Goal: Task Accomplishment & Management: Manage account settings

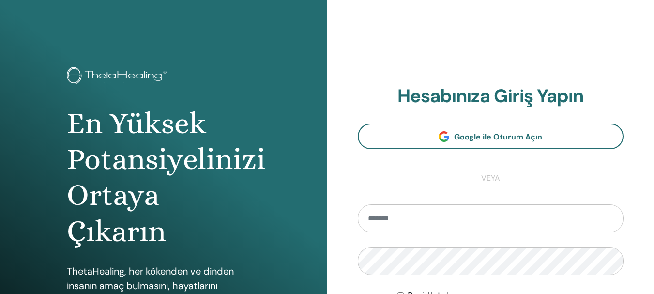
type input "**********"
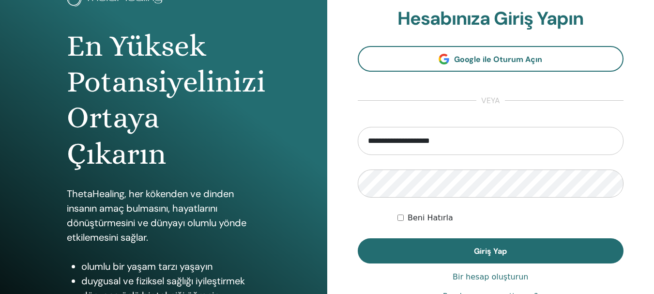
scroll to position [81, 0]
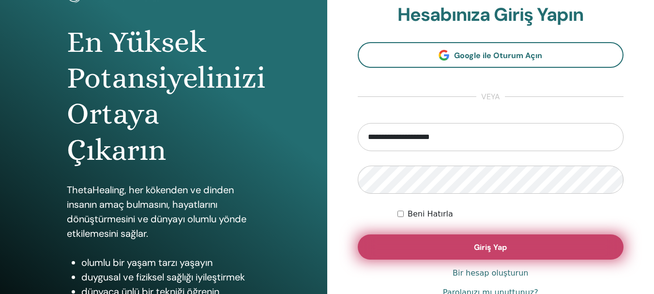
click at [502, 250] on font "Giriş Yap" at bounding box center [490, 247] width 33 height 10
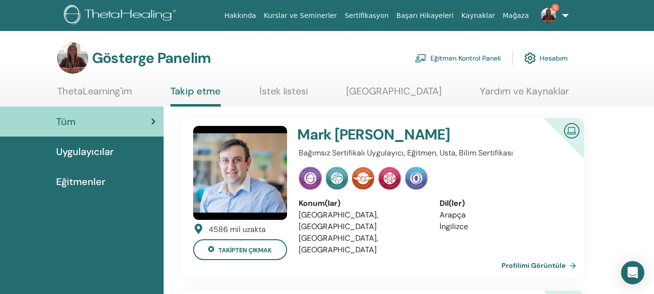
click at [486, 60] on font "Eğitmen Kontrol Paneli" at bounding box center [466, 58] width 70 height 9
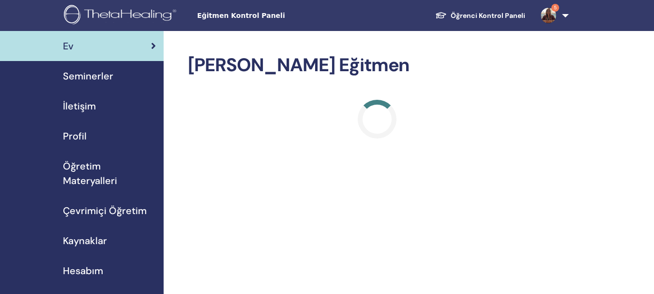
click at [108, 74] on font "Seminerler" at bounding box center [88, 76] width 50 height 13
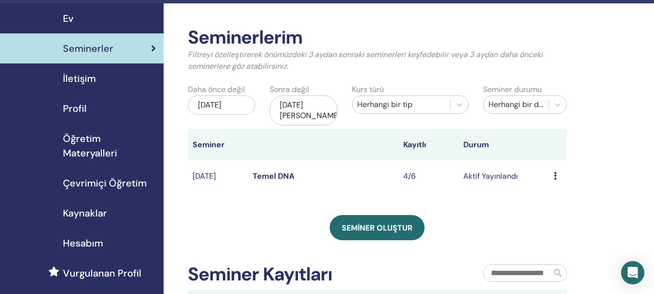
scroll to position [32, 0]
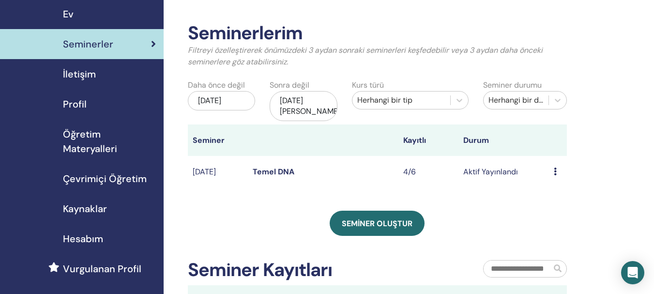
click at [555, 172] on icon at bounding box center [555, 172] width 3 height 8
click at [555, 212] on font "Katılımcılar" at bounding box center [558, 209] width 40 height 10
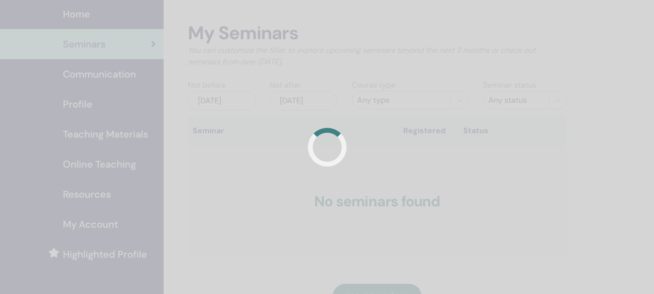
scroll to position [32, 0]
